Goal: Communication & Community: Answer question/provide support

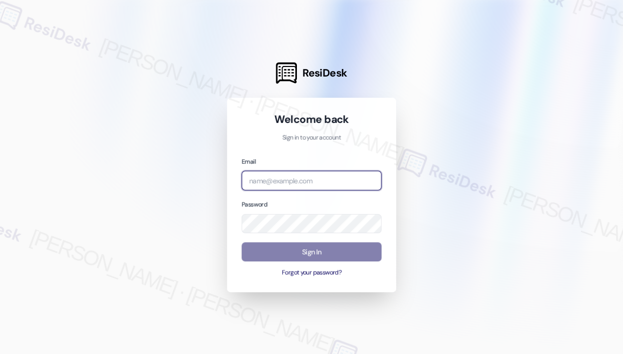
click at [312, 179] on input "email" at bounding box center [311, 180] width 140 height 20
type input "automated-surveys-kane_realty-[PERSON_NAME].roles@kane_[DOMAIN_NAME]"
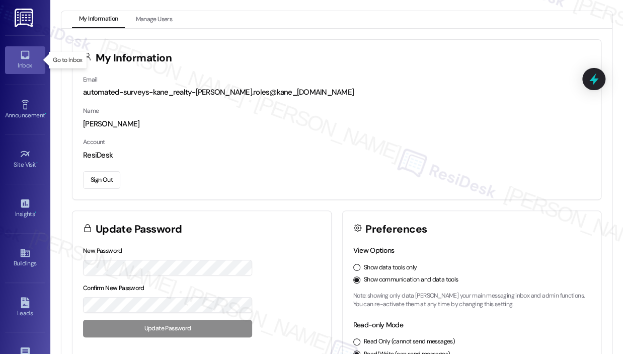
click at [24, 55] on icon at bounding box center [25, 54] width 11 height 11
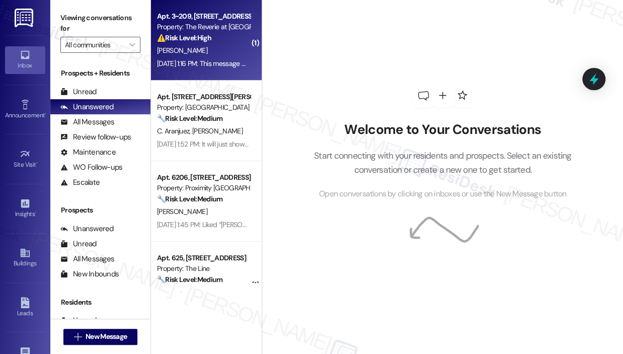
click at [231, 70] on div "Apt. 3~209, [STREET_ADDRESS] Property: The Reverie at [GEOGRAPHIC_DATA][PERSON_…" at bounding box center [206, 40] width 111 height 80
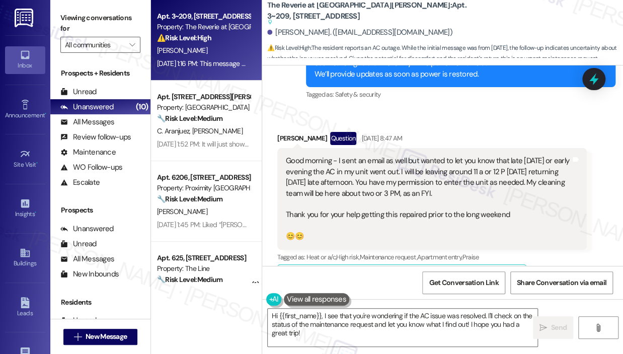
scroll to position [10127, 0]
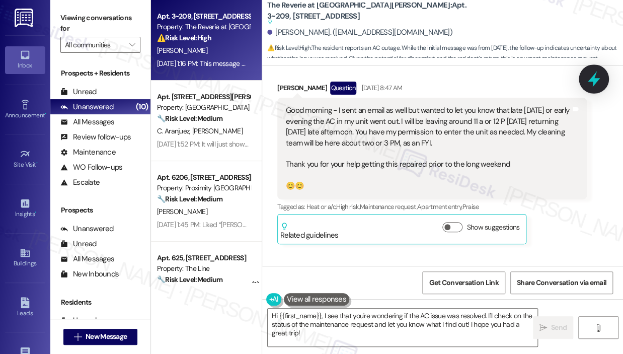
click at [588, 79] on icon at bounding box center [593, 78] width 17 height 17
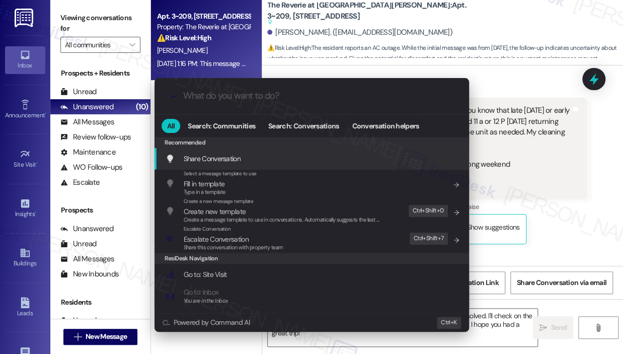
click at [574, 150] on div ".cls-1{fill:#0a055f;}.cls-2{fill:#0cc4c4;} resideskLogoBlueOrange All Search: C…" at bounding box center [311, 177] width 623 height 354
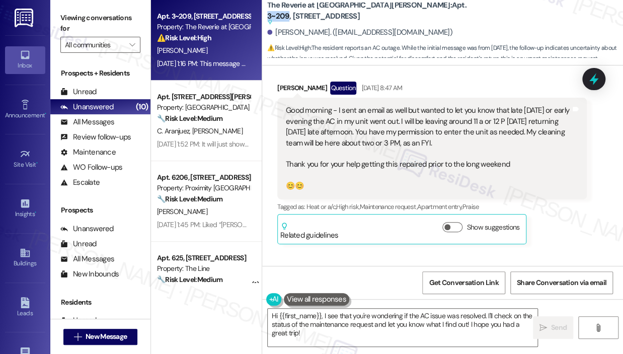
drag, startPoint x: 371, startPoint y: 12, endPoint x: 392, endPoint y: 12, distance: 21.1
click at [392, 12] on b "The Reverie at [GEOGRAPHIC_DATA][PERSON_NAME]: Apt. 3~209, [STREET_ADDRESS] Sug…" at bounding box center [367, 13] width 201 height 27
copy b "3~209"
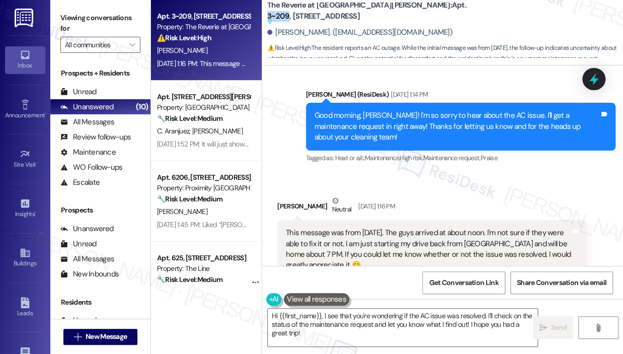
scroll to position [10328, 0]
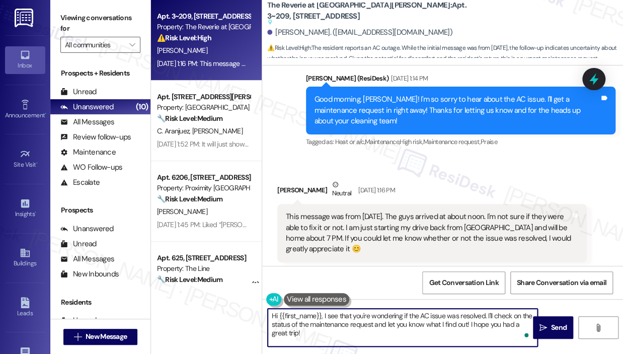
drag, startPoint x: 360, startPoint y: 333, endPoint x: 324, endPoint y: 313, distance: 41.7
click at [324, 313] on textarea "Hi {{first_name}}, I see that you're wondering if the AC issue was resolved. I'…" at bounding box center [403, 327] width 270 height 38
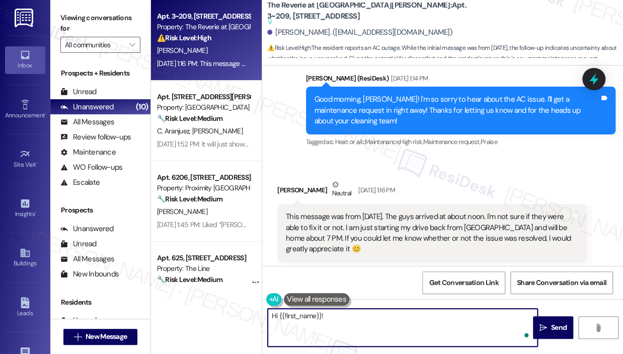
paste textarea "Thank you for reaching out — I checked your work order and it’s marked as compl…"
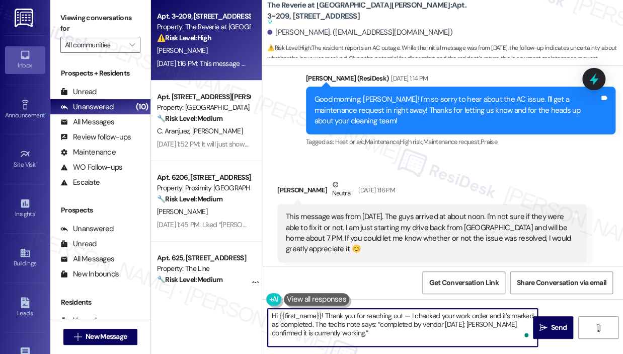
click at [440, 324] on textarea "Hi {{first_name}}! Thank you for reaching out — I checked your work order and i…" at bounding box center [403, 327] width 270 height 38
type textarea "Hi {{first_name}}! Thank you for reaching out — I checked your work order and i…"
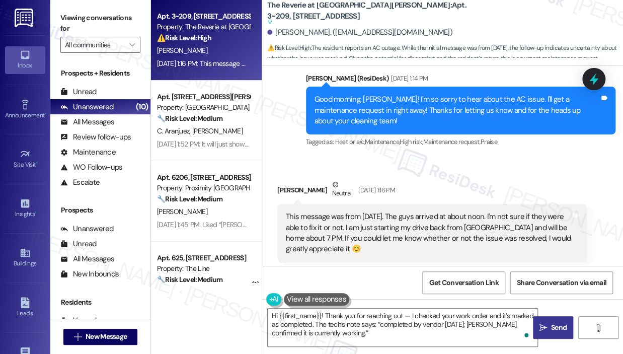
click at [552, 326] on span "Send" at bounding box center [559, 327] width 16 height 11
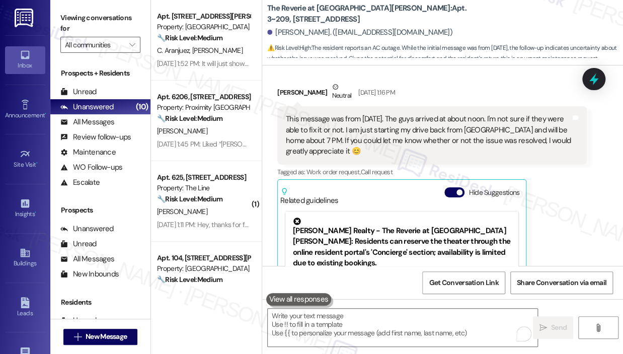
scroll to position [10621, 0]
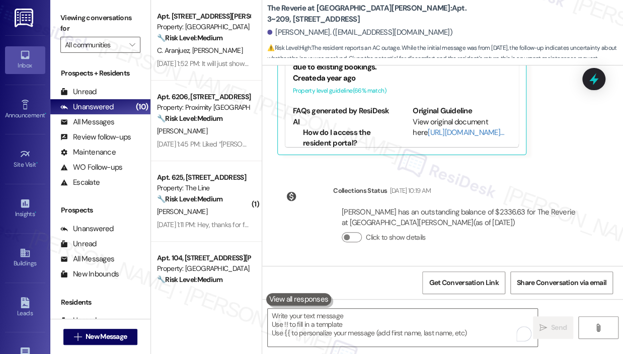
click at [461, 228] on div "Click to show details" at bounding box center [459, 239] width 236 height 22
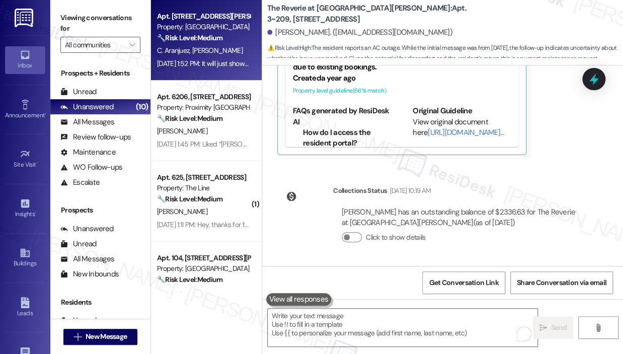
click at [220, 60] on div "[DATE] 1:52 PM: It will just show NOT AVAILABLE.. [DATE] 1:52 PM: It will just …" at bounding box center [225, 63] width 137 height 9
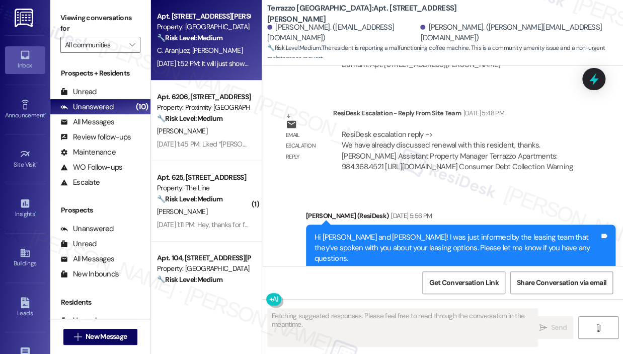
scroll to position [3801, 0]
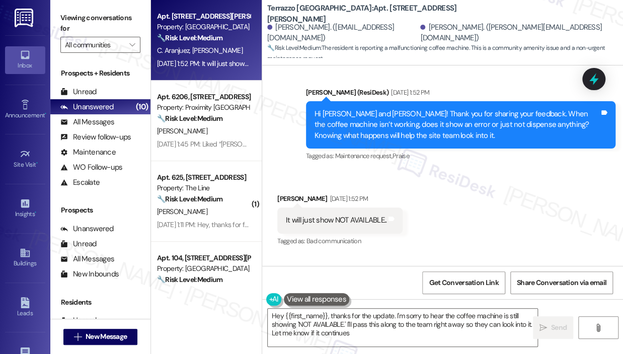
type textarea "Hey {{first_name}}, thanks for the update. I'm sorry to hear the coffee machine…"
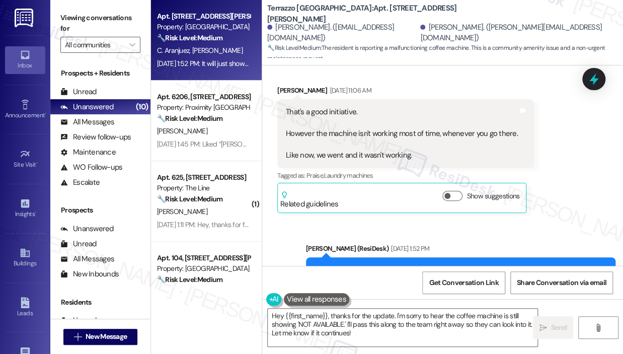
scroll to position [3603, 0]
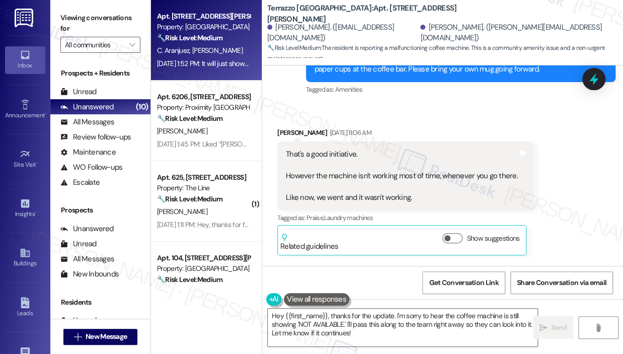
click at [483, 115] on div "Received via SMS [PERSON_NAME] [DATE] 11:06 AM That's a good initiative. Howeve…" at bounding box center [442, 184] width 361 height 158
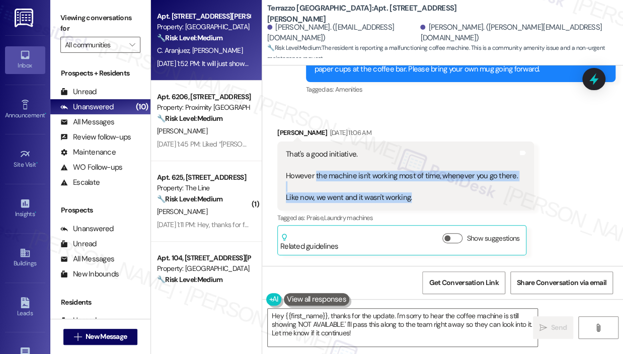
drag, startPoint x: 433, startPoint y: 207, endPoint x: 314, endPoint y: 186, distance: 120.6
click at [314, 186] on div "That's a good initiative. However the machine isn't working most of time, whene…" at bounding box center [402, 176] width 232 height 54
copy div "the machine isn't working most of time, whenever you go there. Like now, we wen…"
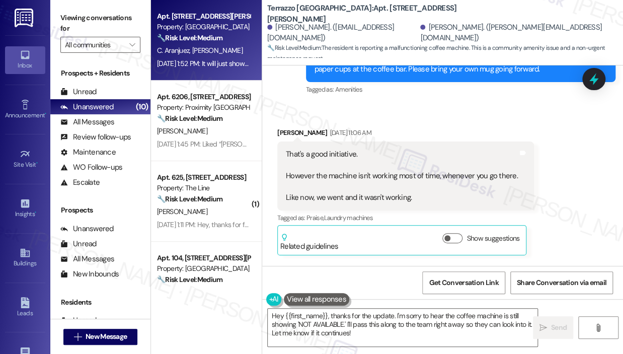
drag, startPoint x: 404, startPoint y: 182, endPoint x: 565, endPoint y: 182, distance: 160.4
click at [565, 182] on div "Received via SMS [PERSON_NAME] [DATE] 11:06 AM That's a good initiative. Howeve…" at bounding box center [442, 184] width 361 height 158
click at [409, 334] on textarea "Hey {{first_name}}, thanks for the update. I'm sorry to hear the coffee machine…" at bounding box center [403, 327] width 270 height 38
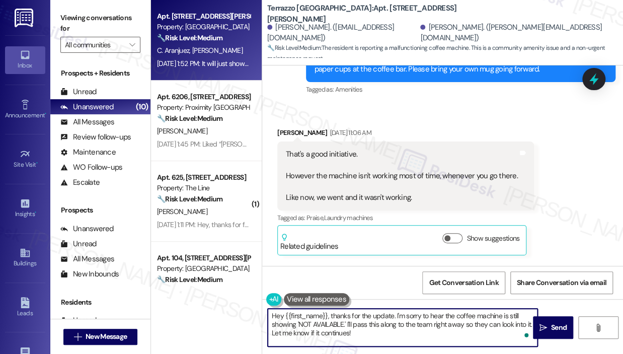
click at [411, 333] on textarea "Hey {{first_name}}, thanks for the update. I'm sorry to hear the coffee machine…" at bounding box center [403, 327] width 270 height 38
click at [413, 333] on textarea "Hey {{first_name}}, thanks for the update. I'm sorry to hear the coffee machine…" at bounding box center [403, 327] width 270 height 38
click at [549, 325] on span "Send" at bounding box center [559, 327] width 20 height 11
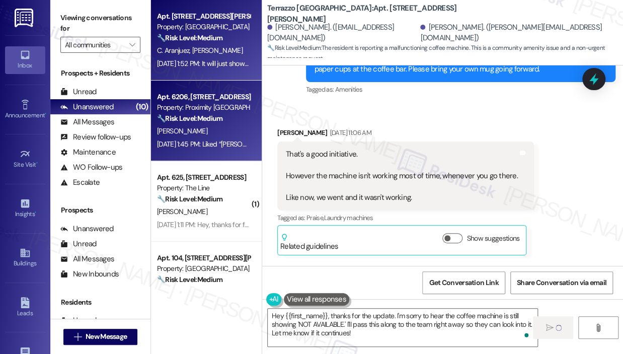
click at [237, 134] on div "[PERSON_NAME]" at bounding box center [203, 131] width 95 height 13
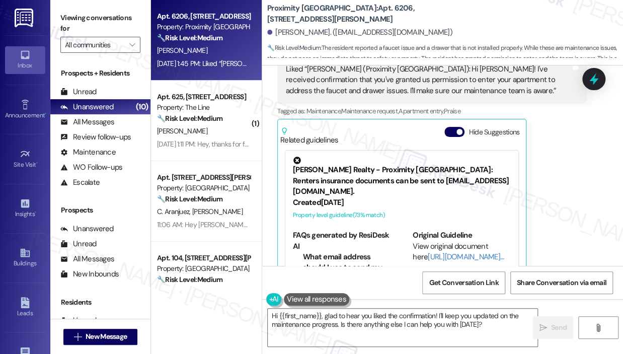
scroll to position [6301, 0]
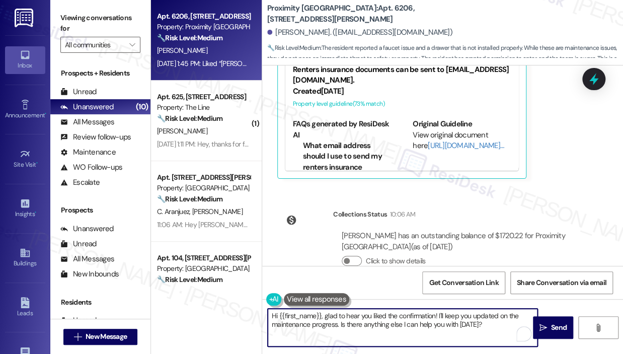
drag, startPoint x: 491, startPoint y: 327, endPoint x: 265, endPoint y: 299, distance: 227.6
click at [265, 299] on div "Hi {{first_name}}, glad to hear you liked the confirmation! I'll keep you updat…" at bounding box center [442, 336] width 361 height 75
type textarea "Thank you for acknowledging my message, [PERSON_NAME]! :)"
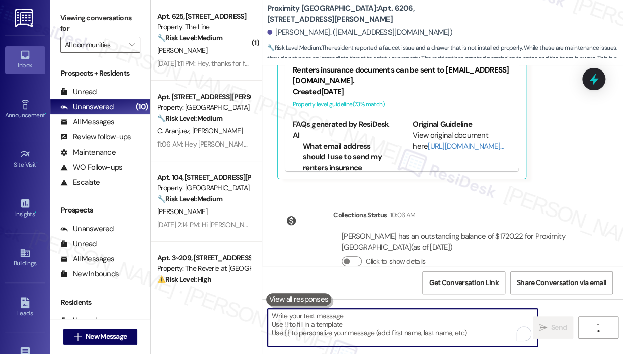
scroll to position [6371, 0]
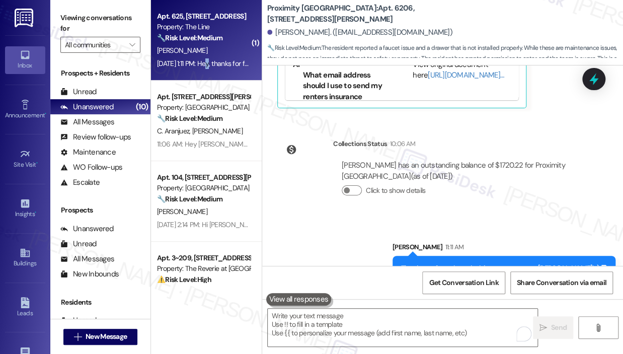
click at [209, 71] on div "Apt. 625, [STREET_ADDRESS] Property: The Line 🔧 Risk Level: Medium The resident…" at bounding box center [206, 40] width 111 height 80
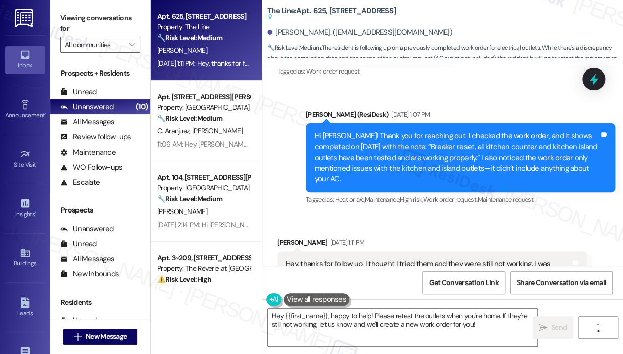
scroll to position [11265, 0]
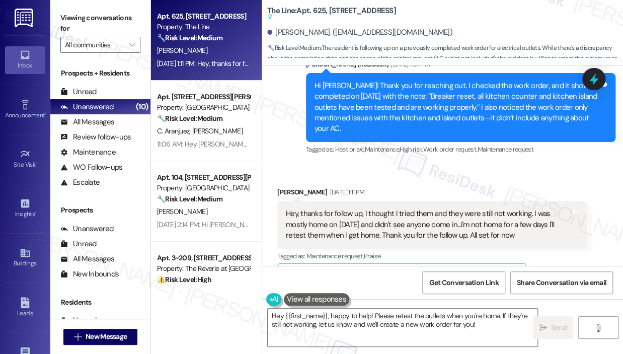
click at [533, 216] on div "Hey, thanks for follow up, I thought I tried them and they were still not worki…" at bounding box center [431, 224] width 309 height 47
drag, startPoint x: 531, startPoint y: 213, endPoint x: 344, endPoint y: 191, distance: 187.8
click at [344, 201] on div "Hey, thanks for follow up, I thought I tried them and they were still not worki…" at bounding box center [431, 224] width 309 height 47
click at [495, 325] on textarea "Hey {{first_name}}, happy to help! Please retest the outlets when you're home. …" at bounding box center [403, 327] width 270 height 38
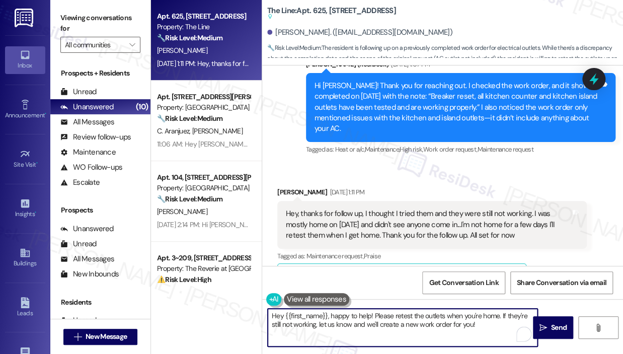
click at [495, 325] on textarea "Hey {{first_name}}, happy to help! Please retest the outlets when you're home. …" at bounding box center [403, 327] width 270 height 38
click at [448, 324] on textarea "Hey {{first_name}}, happy to help! Please retest the outlets when you're home. …" at bounding box center [403, 327] width 270 height 38
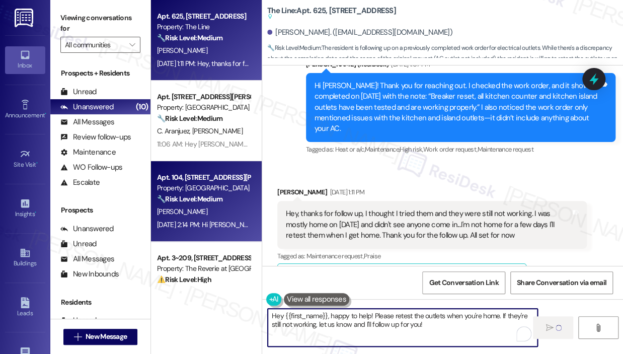
type textarea "Hey {{first_name}}, happy to help! Please retest the outlets when you're home. …"
click at [204, 199] on strong "🔧 Risk Level: Medium" at bounding box center [189, 198] width 65 height 9
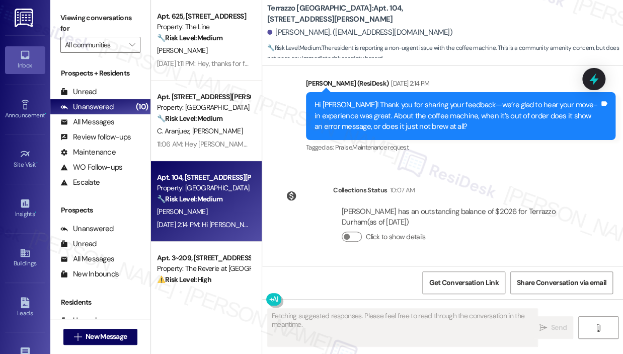
scroll to position [548, 0]
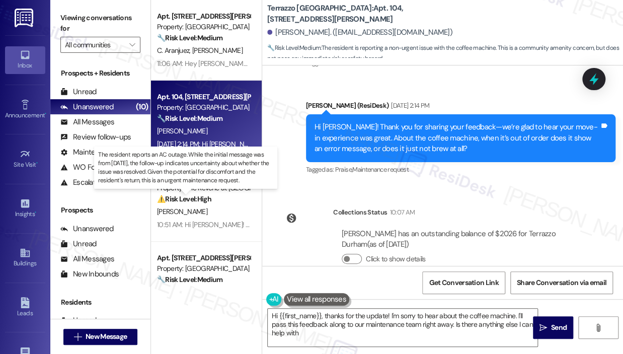
type textarea "Hi {{first_name}}, thanks for the update! I'm sorry to hear about the coffee ma…"
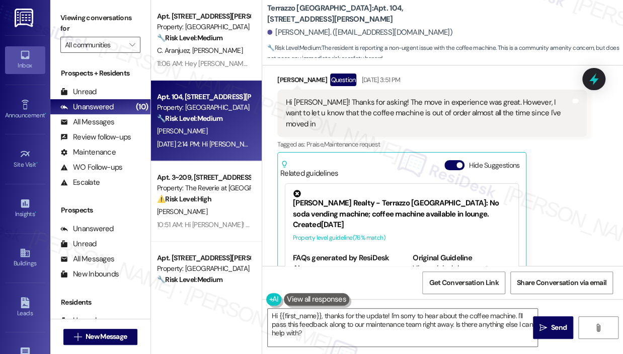
scroll to position [196, 0]
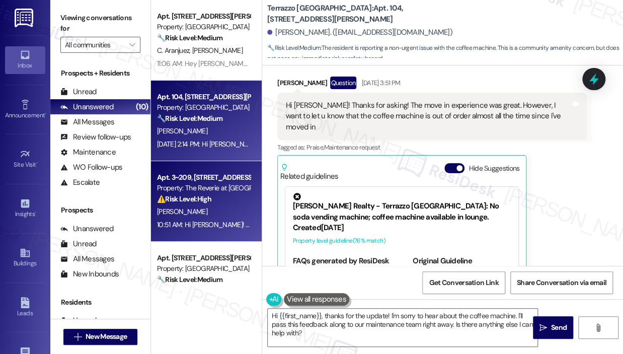
click at [221, 198] on div "⚠️ Risk Level: High The resident reports an AC outage. While the initial messag…" at bounding box center [203, 199] width 93 height 11
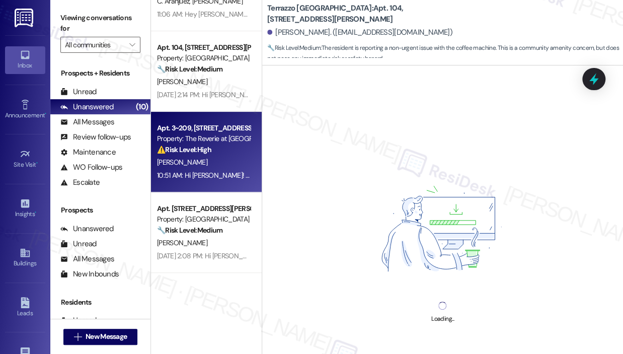
scroll to position [101, 0]
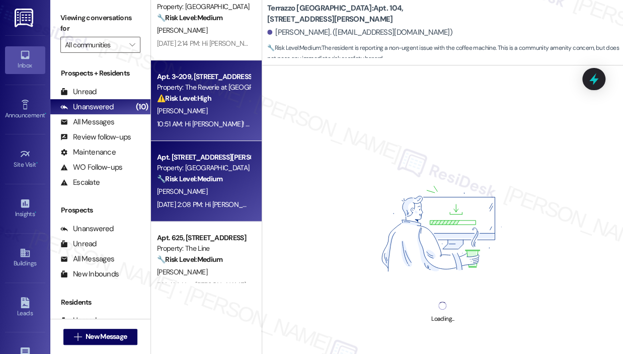
click at [222, 197] on div "[PERSON_NAME]" at bounding box center [203, 191] width 95 height 13
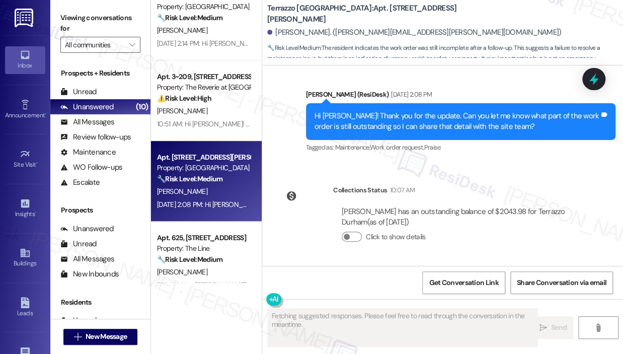
type textarea "Fetching suggested responses. Please feel free to read through the conversation…"
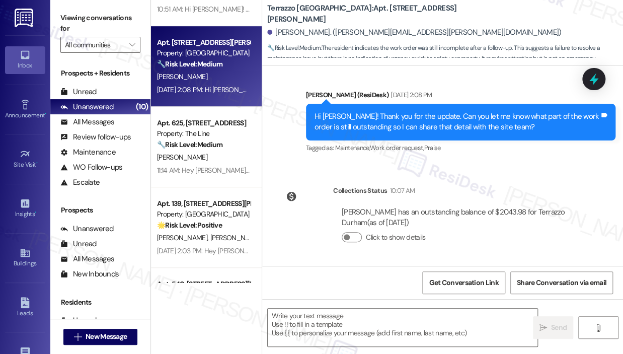
scroll to position [251, 0]
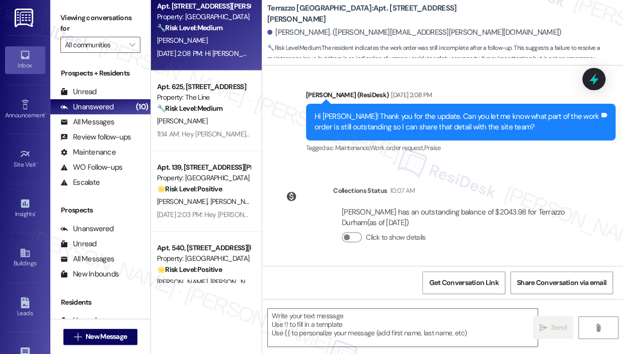
click at [222, 120] on div "[PERSON_NAME]" at bounding box center [203, 121] width 95 height 13
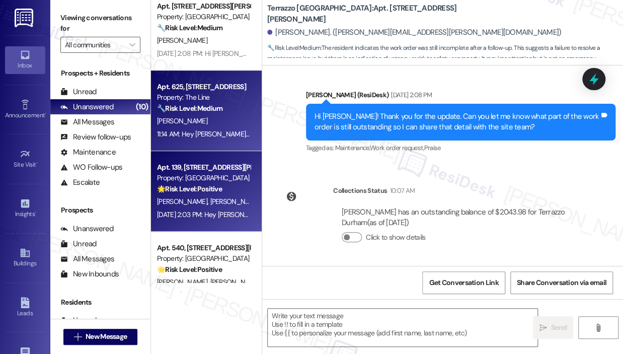
click at [217, 190] on strong "🌟 Risk Level: Positive" at bounding box center [189, 188] width 65 height 9
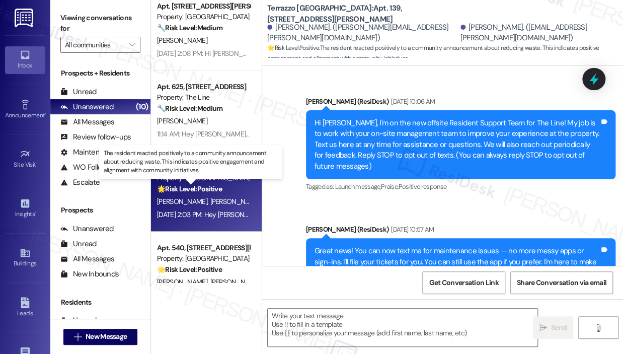
scroll to position [4437, 0]
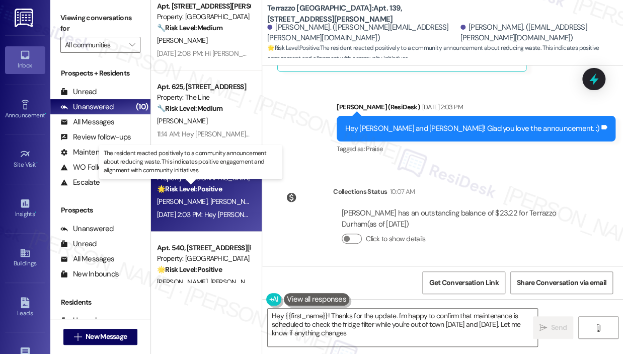
type textarea "Hey {{first_name}}! Thanks for the update. I'm happy to confirm that maintenanc…"
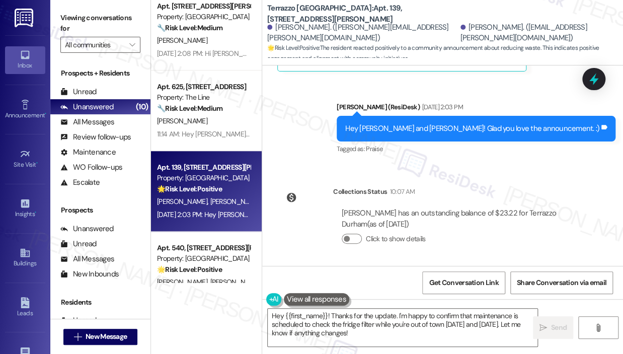
click at [492, 184] on div "Collections Status 10:07 AM [PERSON_NAME] has an outstanding balance of $23.22 …" at bounding box center [432, 223] width 324 height 88
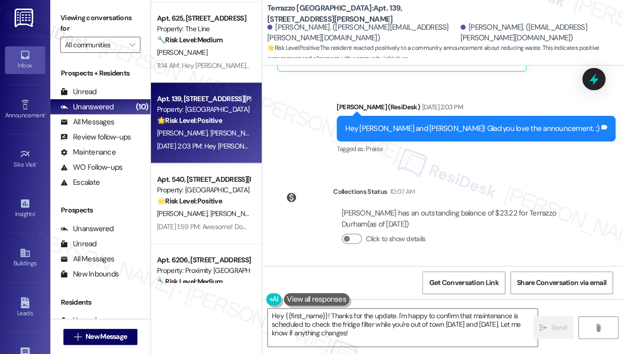
scroll to position [352, 0]
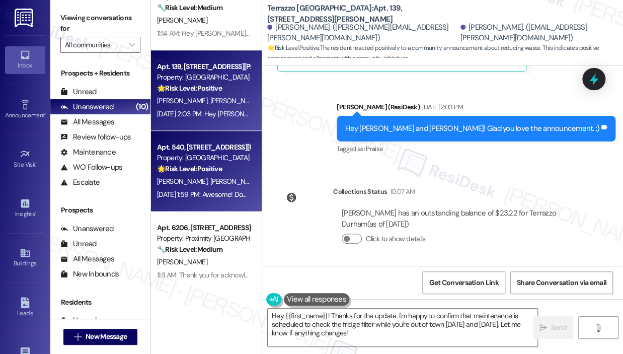
click at [204, 192] on div "[DATE] 1:59 PM: Awesome! Does the machine still show "not available"? [DATE] 1:…" at bounding box center [258, 194] width 203 height 9
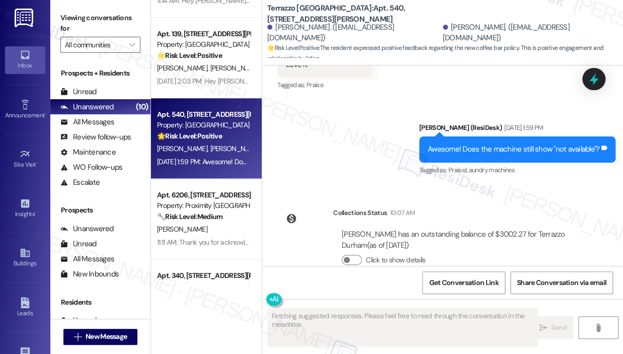
scroll to position [402, 0]
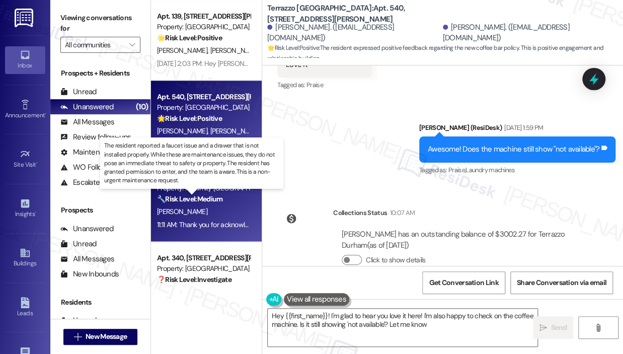
type textarea "Hey {{first_name}}! I'm glad to hear you love it here! I'm also happy to check …"
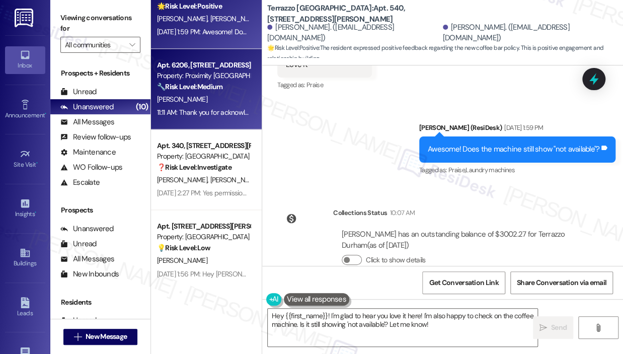
scroll to position [523, 0]
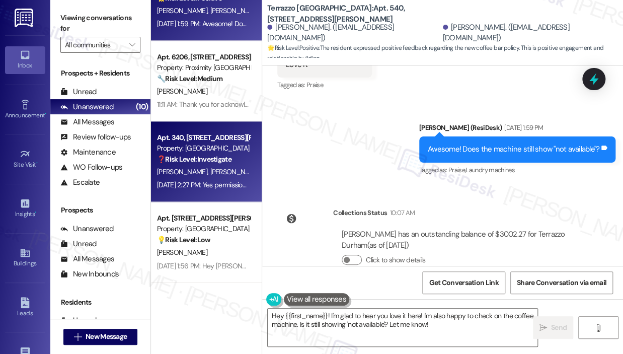
click at [215, 176] on span "[PERSON_NAME]" at bounding box center [235, 171] width 50 height 9
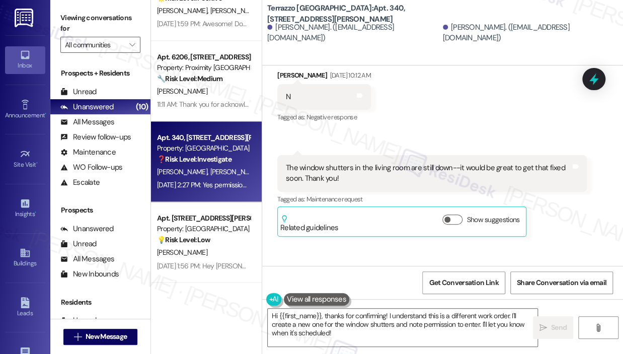
scroll to position [553, 0]
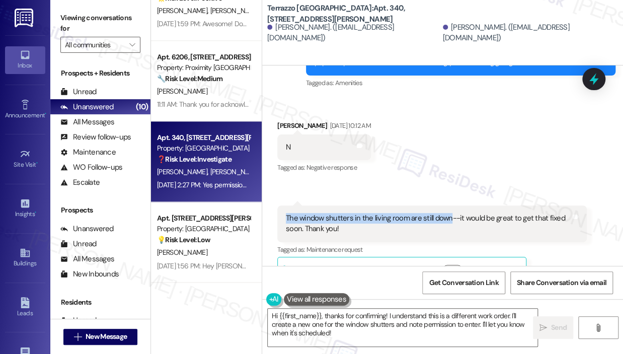
drag, startPoint x: 449, startPoint y: 217, endPoint x: 284, endPoint y: 219, distance: 165.0
click at [284, 219] on div "The window shutters in the living room are still down--it would be great to get…" at bounding box center [431, 223] width 309 height 37
copy div "The window shutters in the living room are still down"
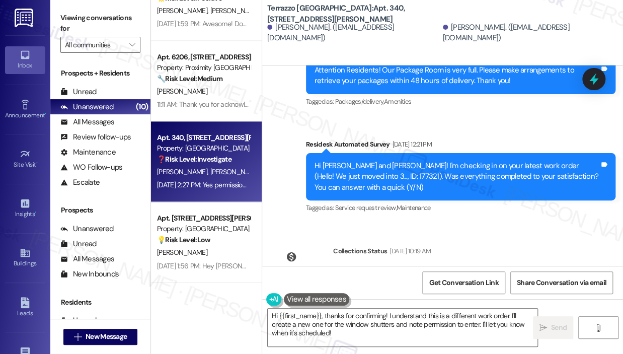
scroll to position [201, 0]
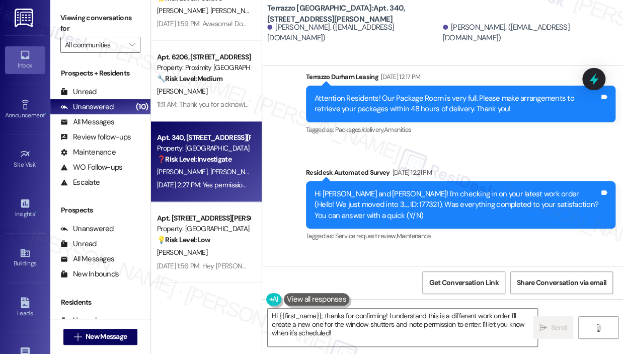
click at [346, 207] on div "Hi [PERSON_NAME] and [PERSON_NAME]! I'm checking in on your latest work order (…" at bounding box center [456, 205] width 285 height 32
copy div "177321"
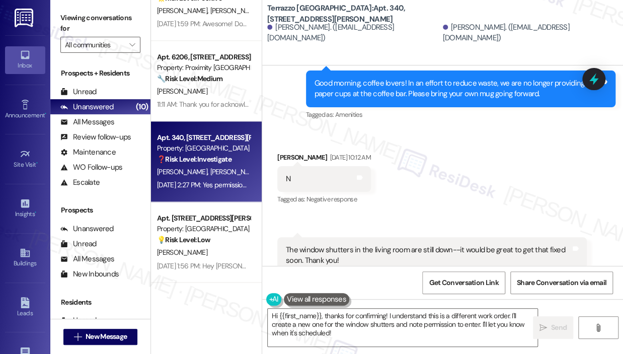
scroll to position [553, 0]
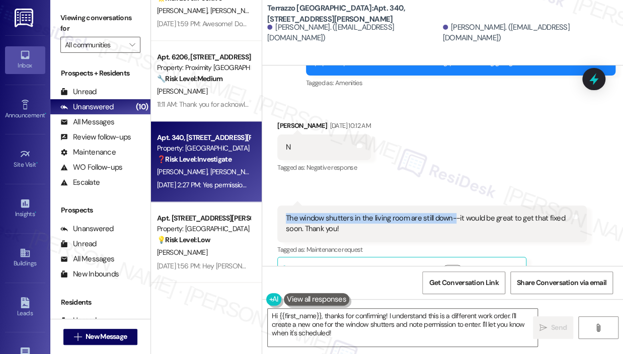
drag, startPoint x: 450, startPoint y: 218, endPoint x: 287, endPoint y: 216, distance: 163.5
click at [287, 217] on div "The window shutters in the living room are still down--it would be great to get…" at bounding box center [428, 224] width 285 height 22
copy div "The window shutters in the living room are still down-"
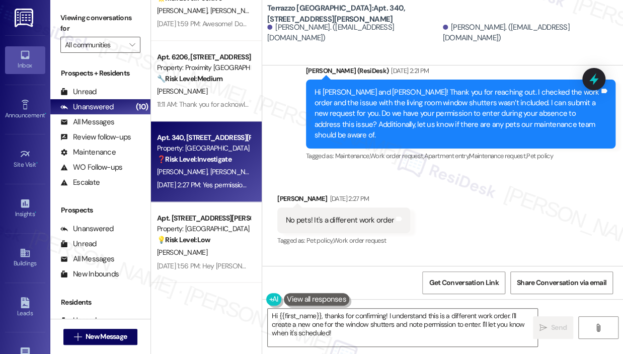
scroll to position [854, 0]
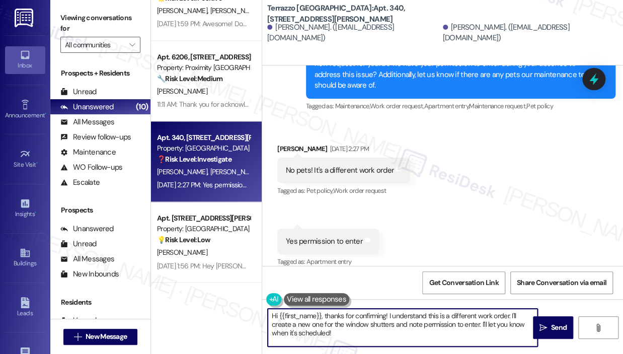
click at [415, 332] on textarea "Hi {{first_name}}, thanks for confirming! I understand this is a different work…" at bounding box center [403, 327] width 270 height 38
click at [416, 333] on textarea "Hi {{first_name}}, thanks for confirming! I understand this is a different work…" at bounding box center [403, 327] width 270 height 38
drag, startPoint x: 481, startPoint y: 323, endPoint x: 487, endPoint y: 333, distance: 11.9
click at [487, 333] on textarea "Hi {{first_name}}, thanks for confirming! I understand this is a different work…" at bounding box center [403, 327] width 270 height 38
type textarea "Hi {{first_name}}, thanks for confirming! I understand this is a different work…"
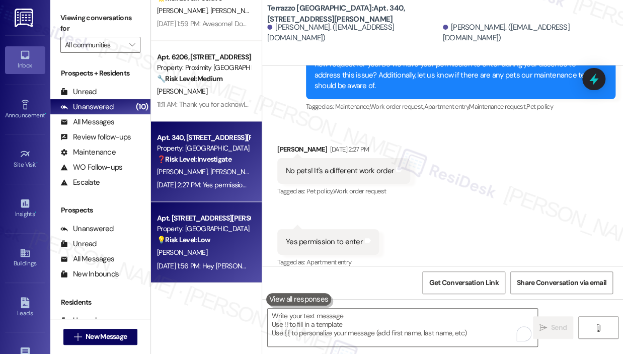
click at [223, 223] on div "Property: [GEOGRAPHIC_DATA]" at bounding box center [203, 228] width 93 height 11
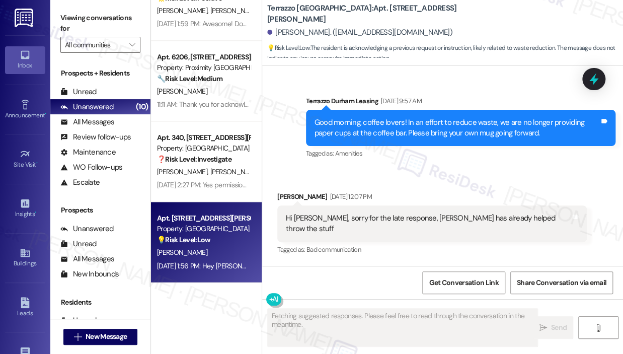
scroll to position [854, 0]
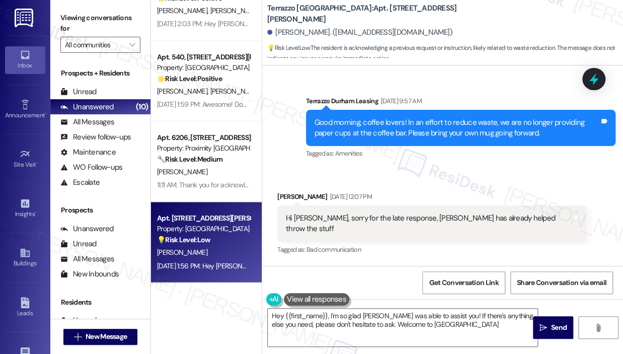
type textarea "Hey {{first_name}}, I'm so glad [PERSON_NAME] was able to assist you! If there'…"
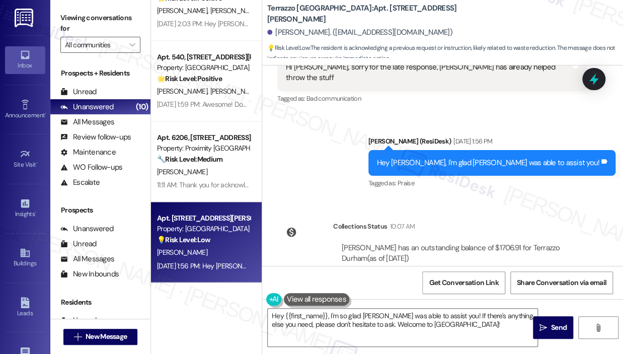
scroll to position [1019, 0]
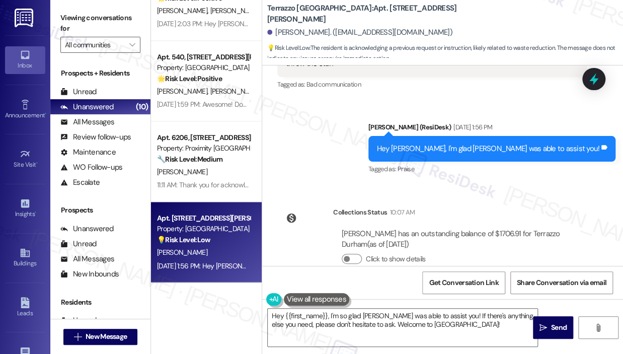
click at [332, 128] on div "Sent via SMS [PERSON_NAME] (ResiDesk) [DATE] 1:56 PM Hey [PERSON_NAME], I'm gla…" at bounding box center [442, 141] width 361 height 85
